Goal: Task Accomplishment & Management: Complete application form

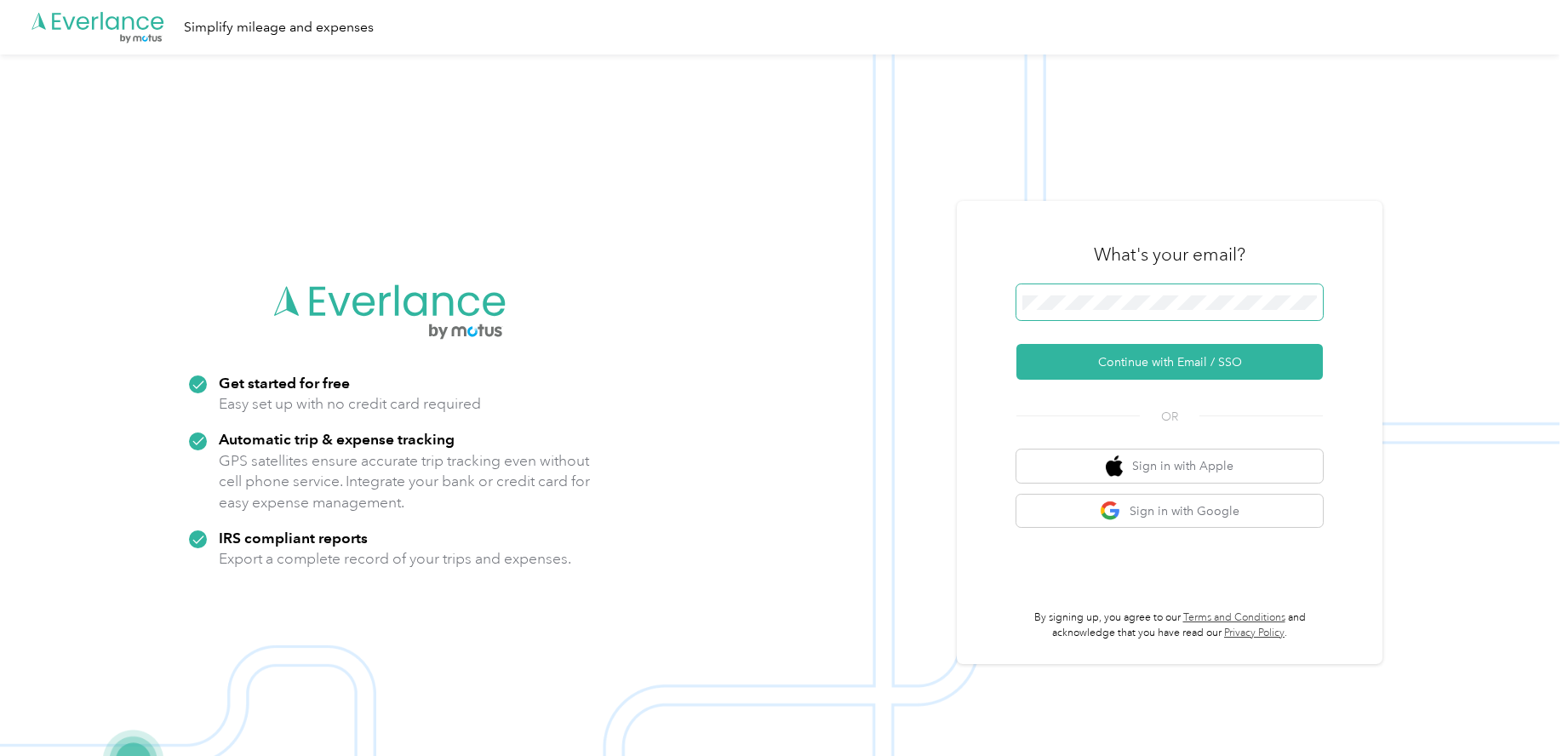
click at [1017, 344] on button "Continue with Email / SSO" at bounding box center [1170, 362] width 307 height 36
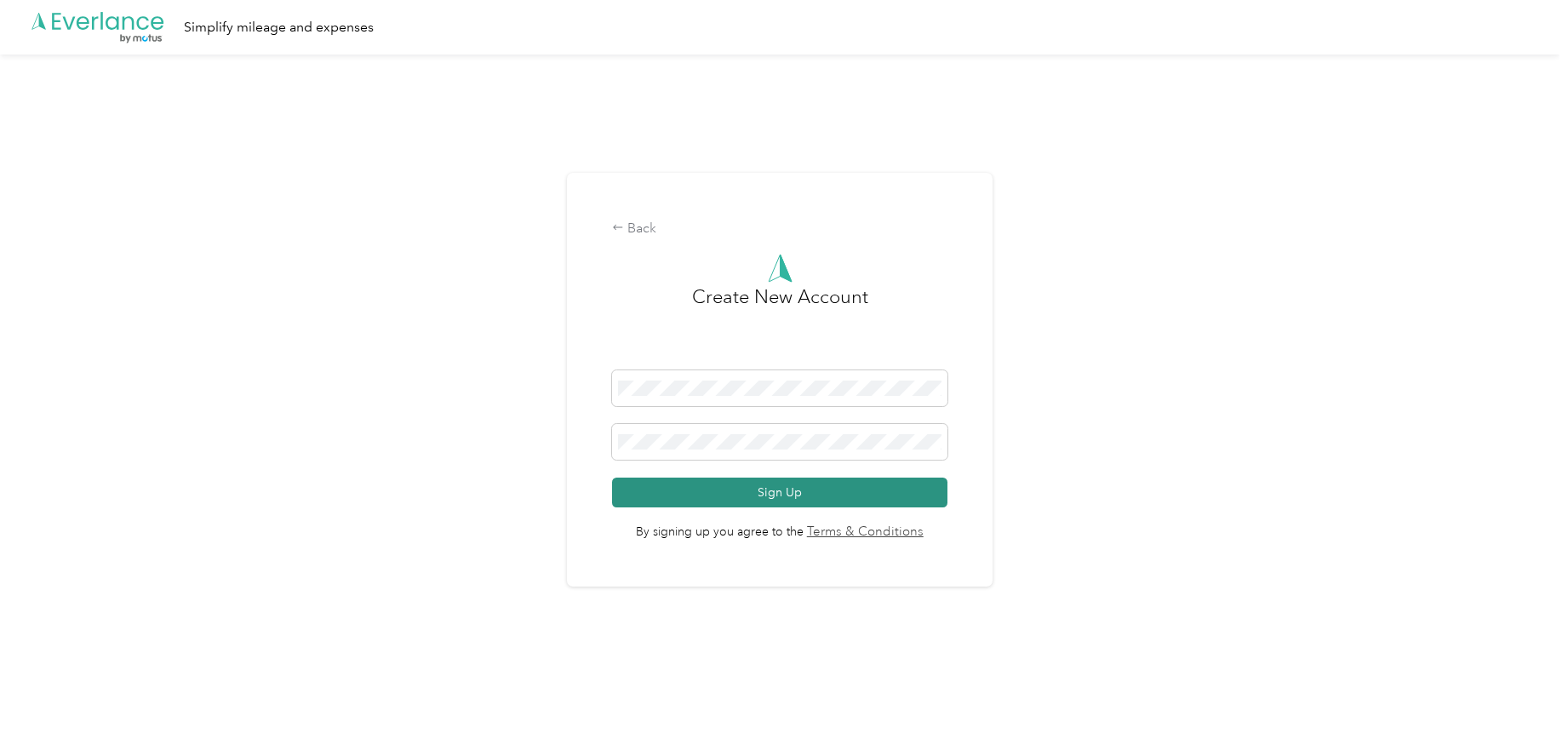
click at [794, 500] on button "Sign Up" at bounding box center [780, 493] width 334 height 30
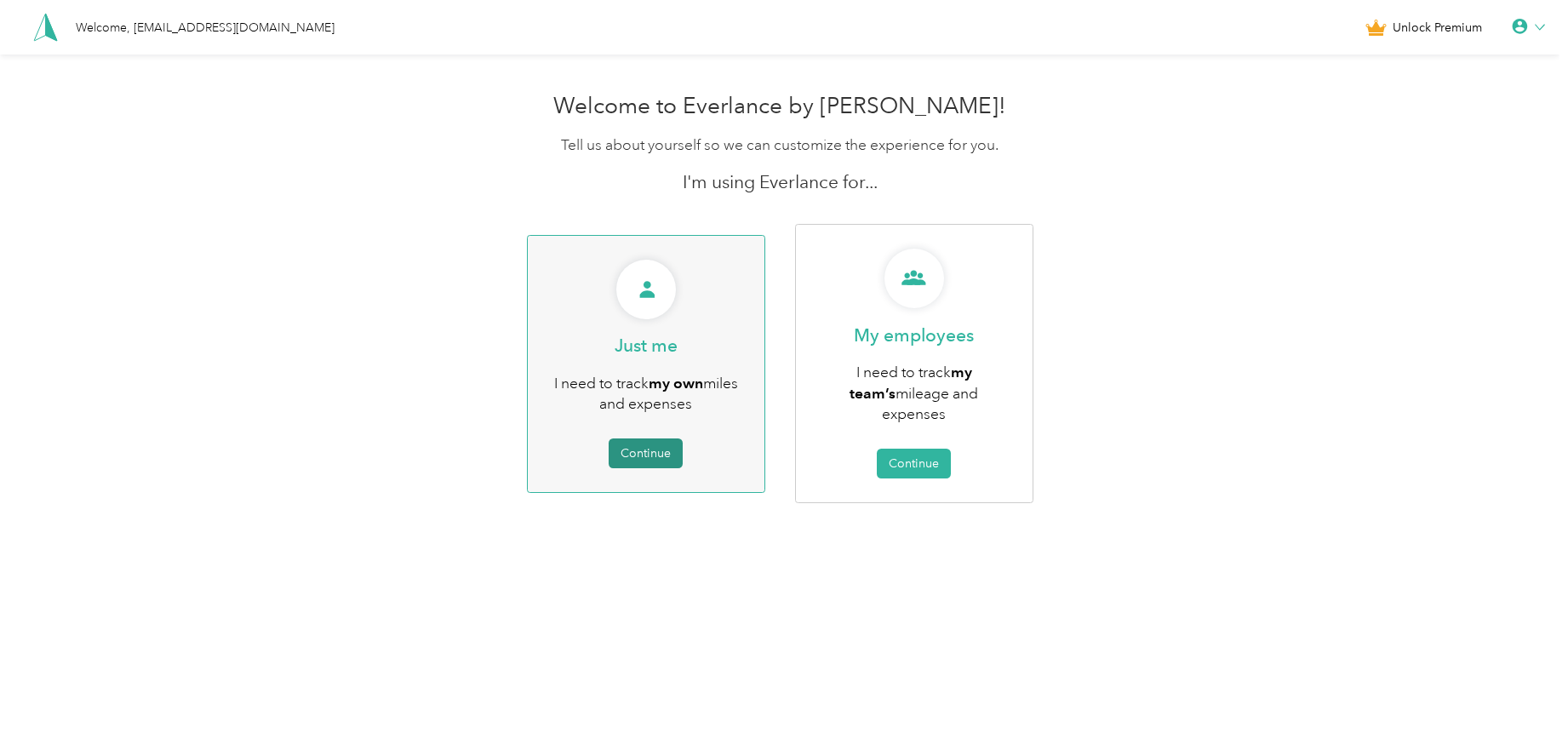
click at [655, 439] on button "Continue" at bounding box center [645, 454] width 74 height 30
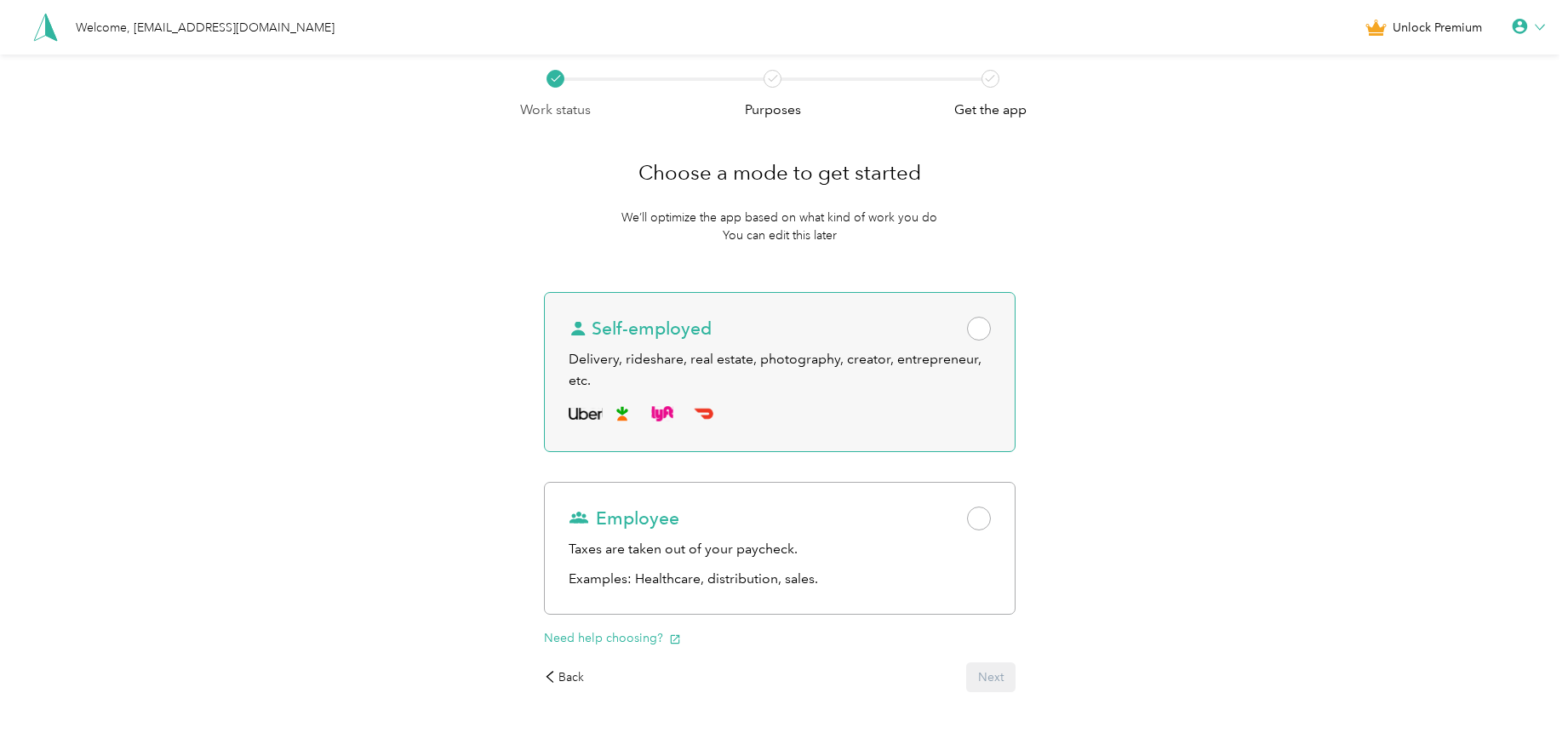
click at [988, 330] on span at bounding box center [979, 328] width 24 height 24
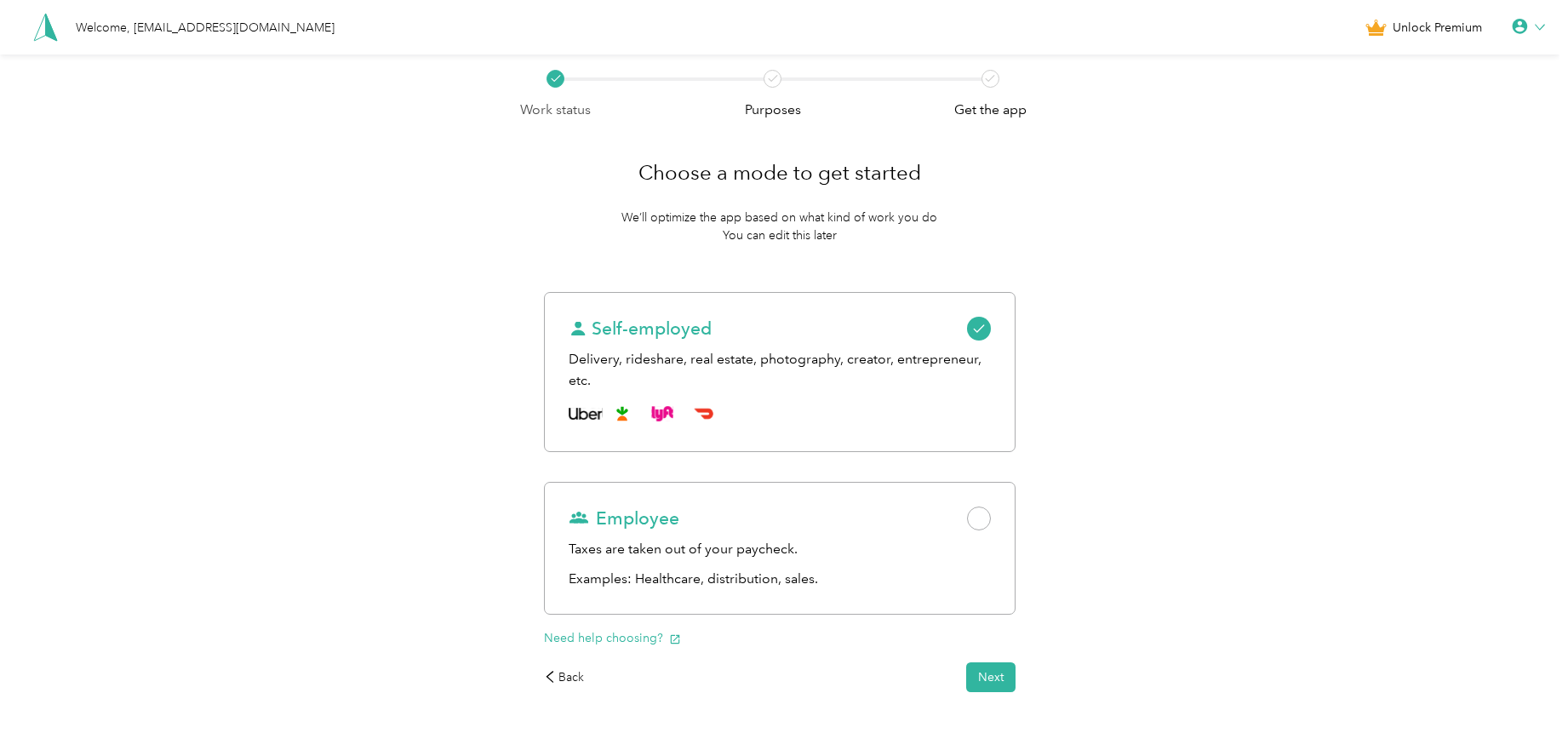
drag, startPoint x: 989, startPoint y: 518, endPoint x: 1052, endPoint y: 533, distance: 64.8
click at [988, 518] on span at bounding box center [979, 519] width 24 height 24
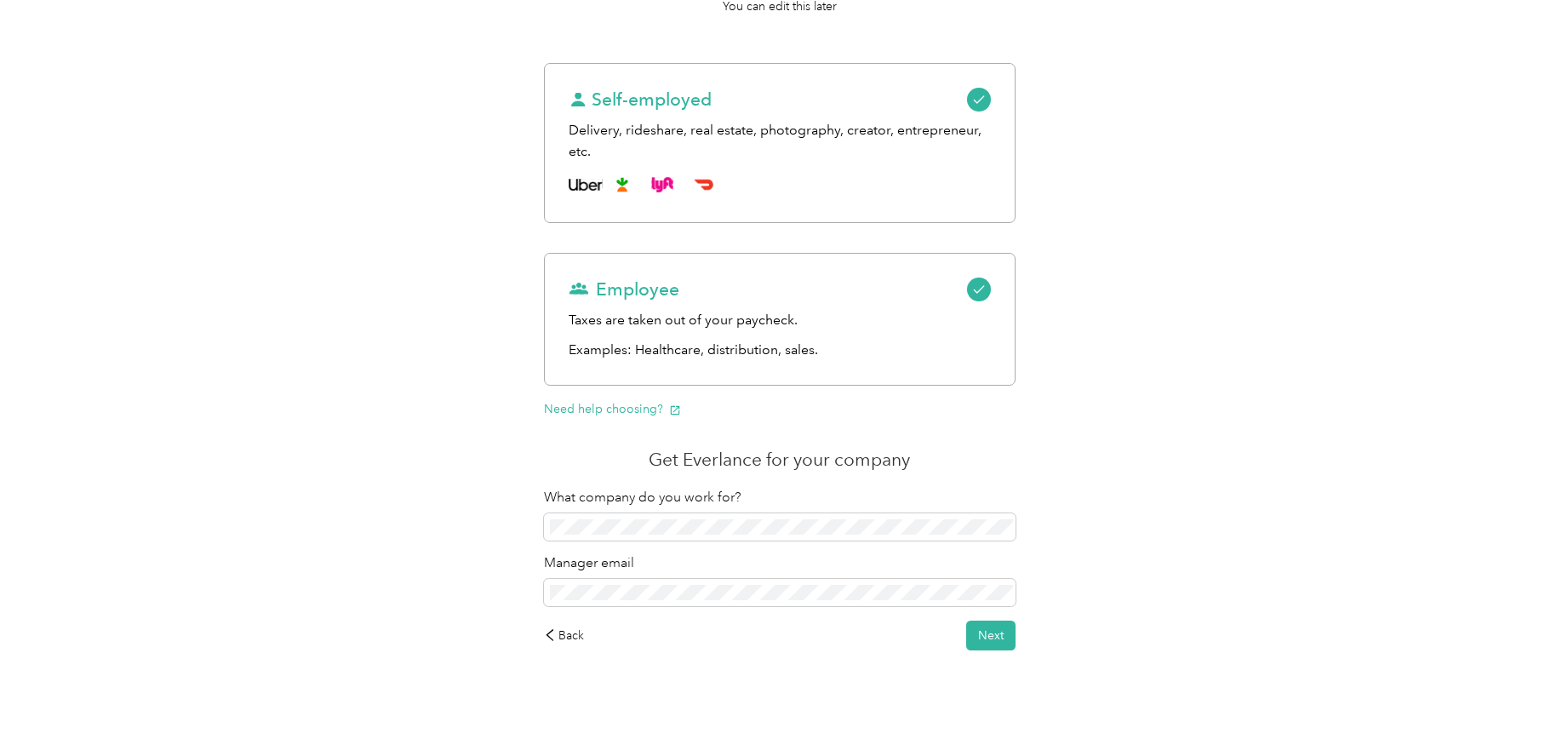
scroll to position [231, 0]
click at [345, 519] on div "Work status Purposes Get the app Choose a mode to get started We’ll optimize th…" at bounding box center [780, 290] width 1560 height 933
click at [1001, 625] on button "Next" at bounding box center [991, 634] width 50 height 30
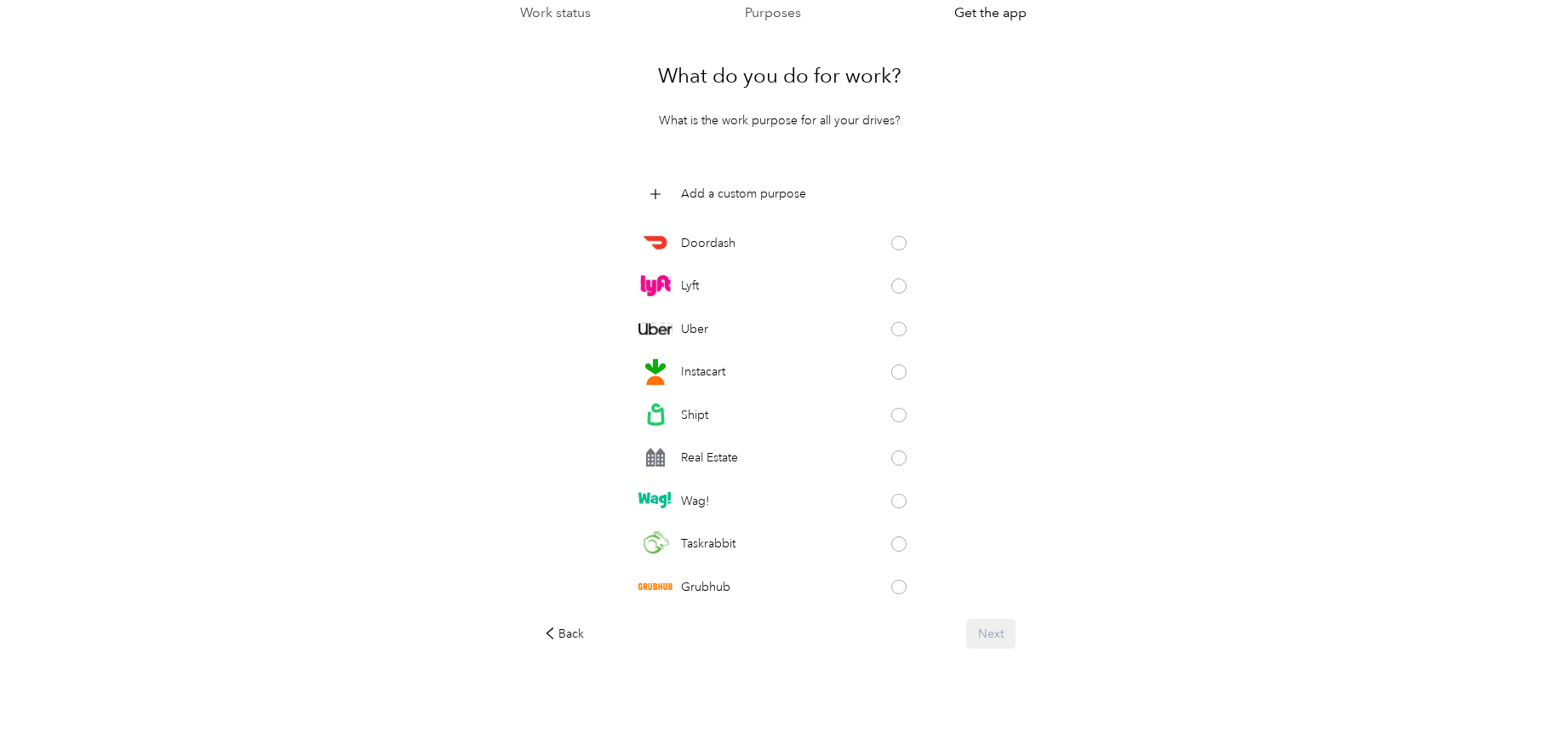
scroll to position [97, 0]
click at [892, 243] on span at bounding box center [899, 243] width 15 height 15
click at [999, 633] on button "Next" at bounding box center [991, 634] width 50 height 30
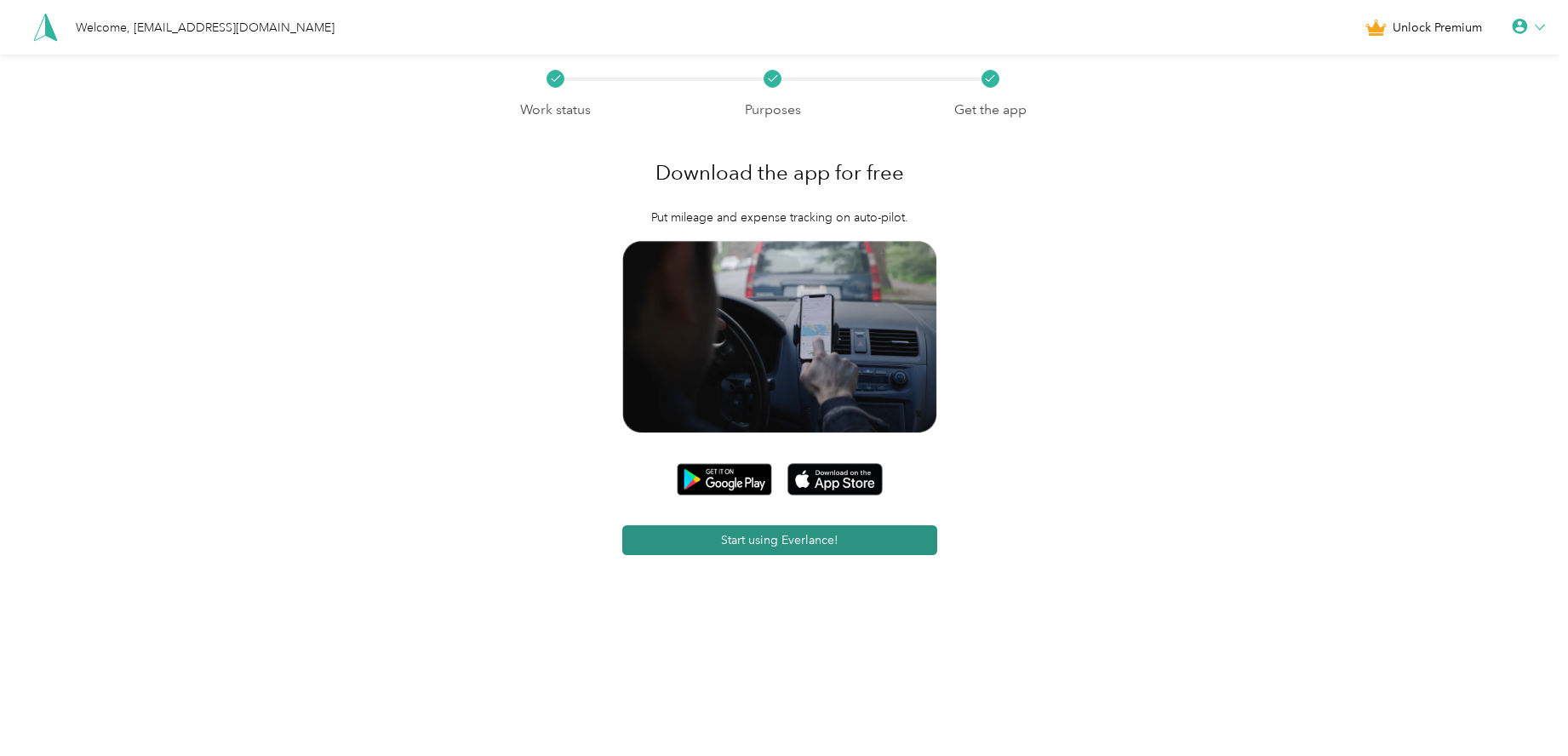
click at [809, 549] on button "Start using Everlance!" at bounding box center [780, 541] width 315 height 30
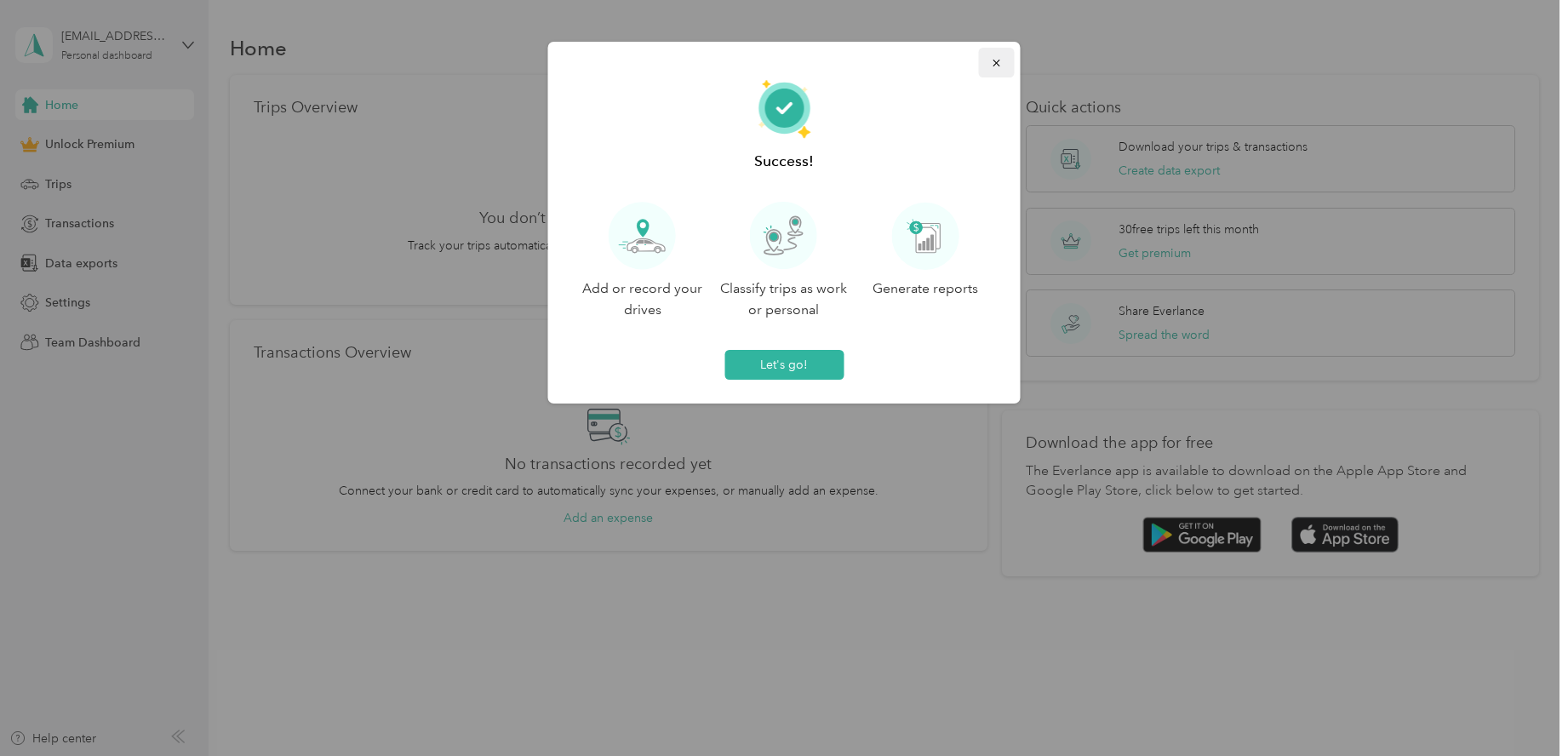
click at [992, 65] on icon "button" at bounding box center [996, 62] width 12 height 12
